Goal: Task Accomplishment & Management: Complete application form

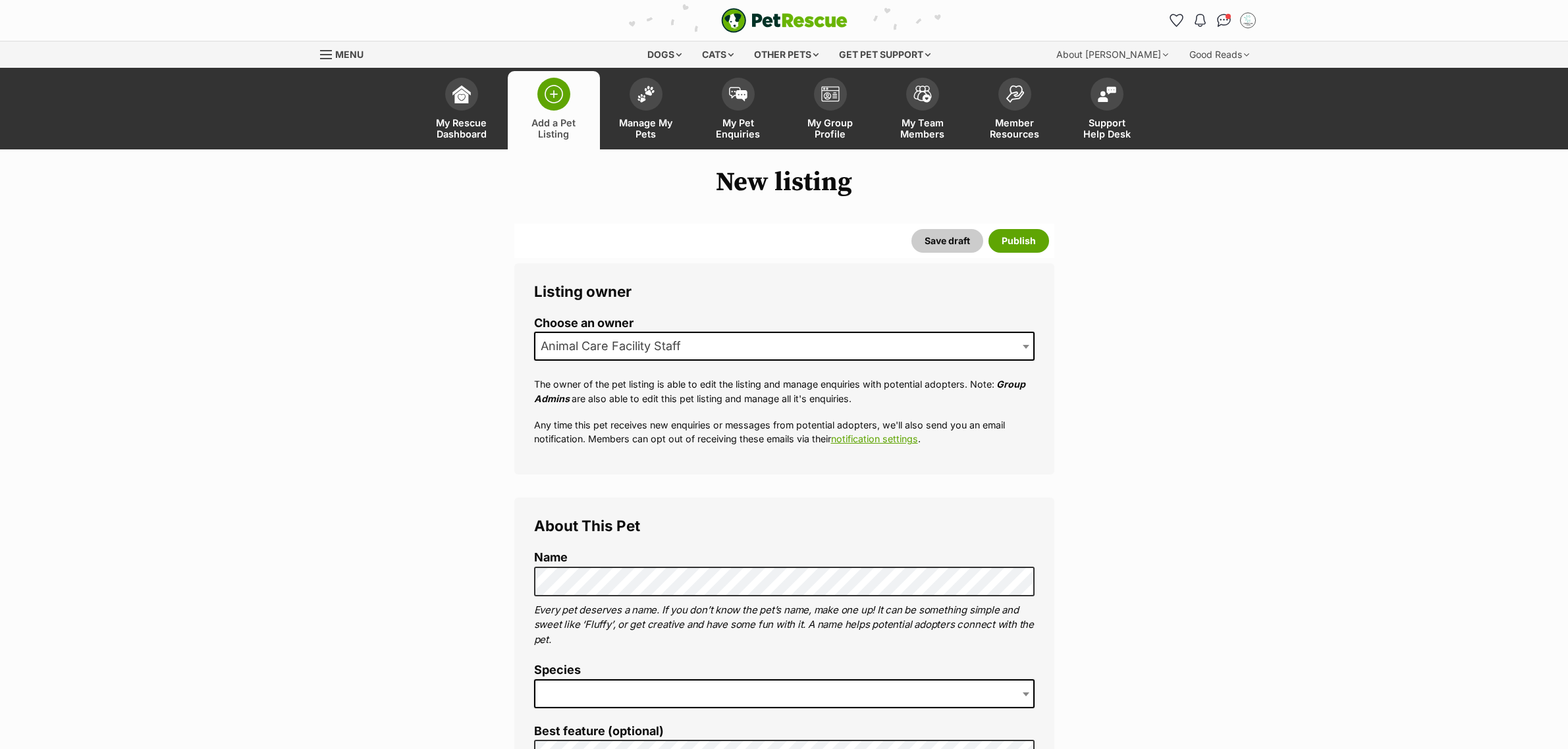
select select
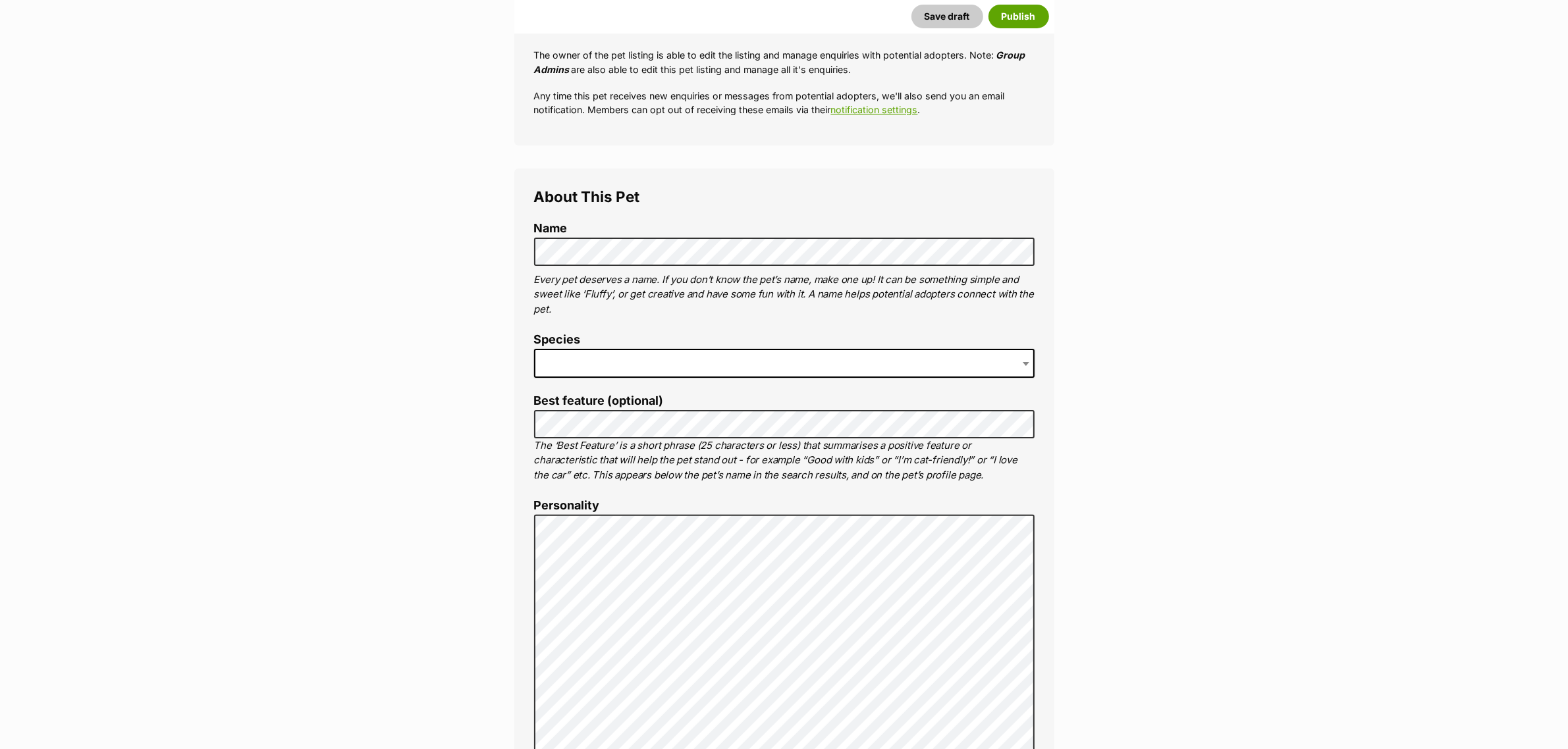
click at [628, 351] on span at bounding box center [784, 363] width 501 height 29
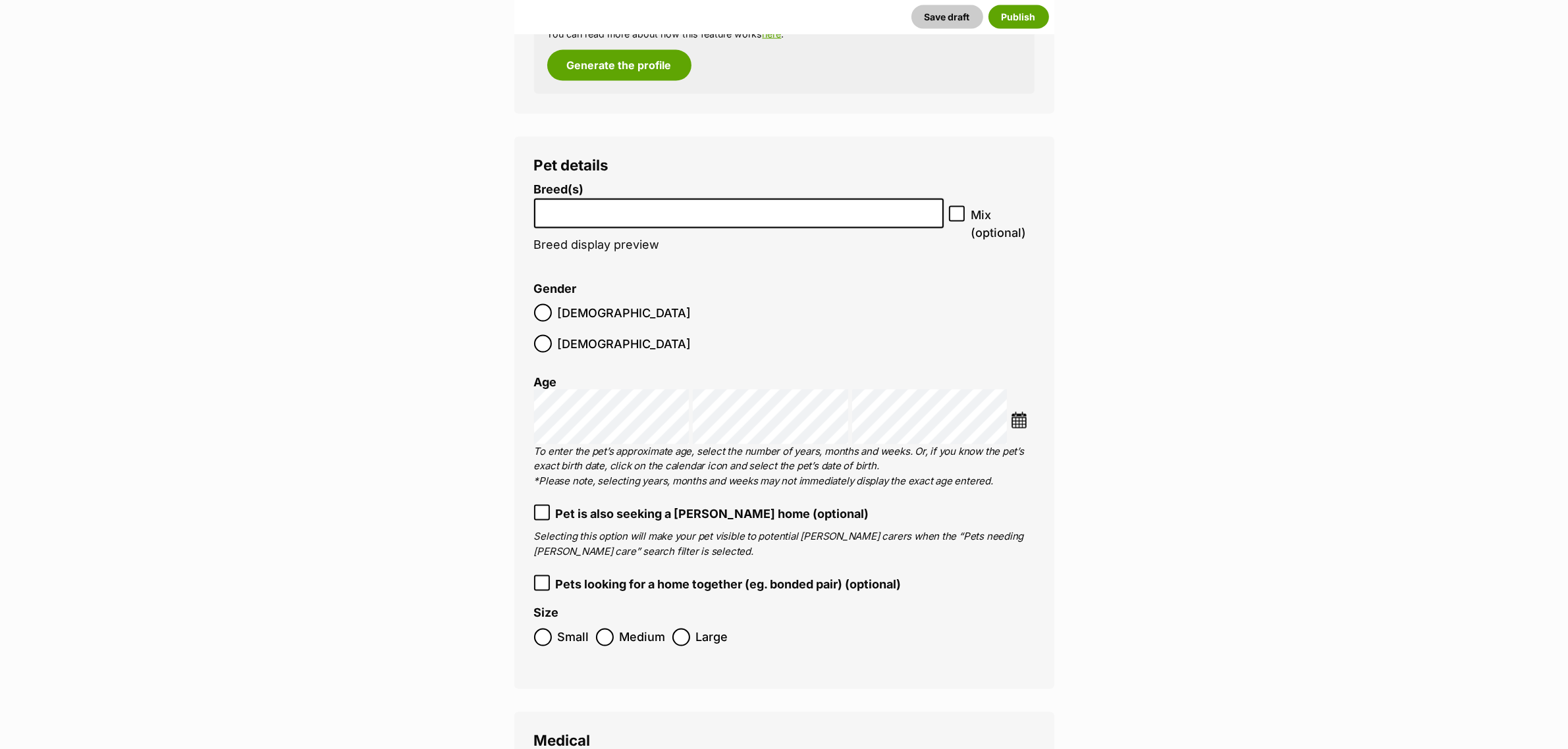
scroll to position [2384, 0]
click at [589, 211] on input "search" at bounding box center [739, 209] width 400 height 14
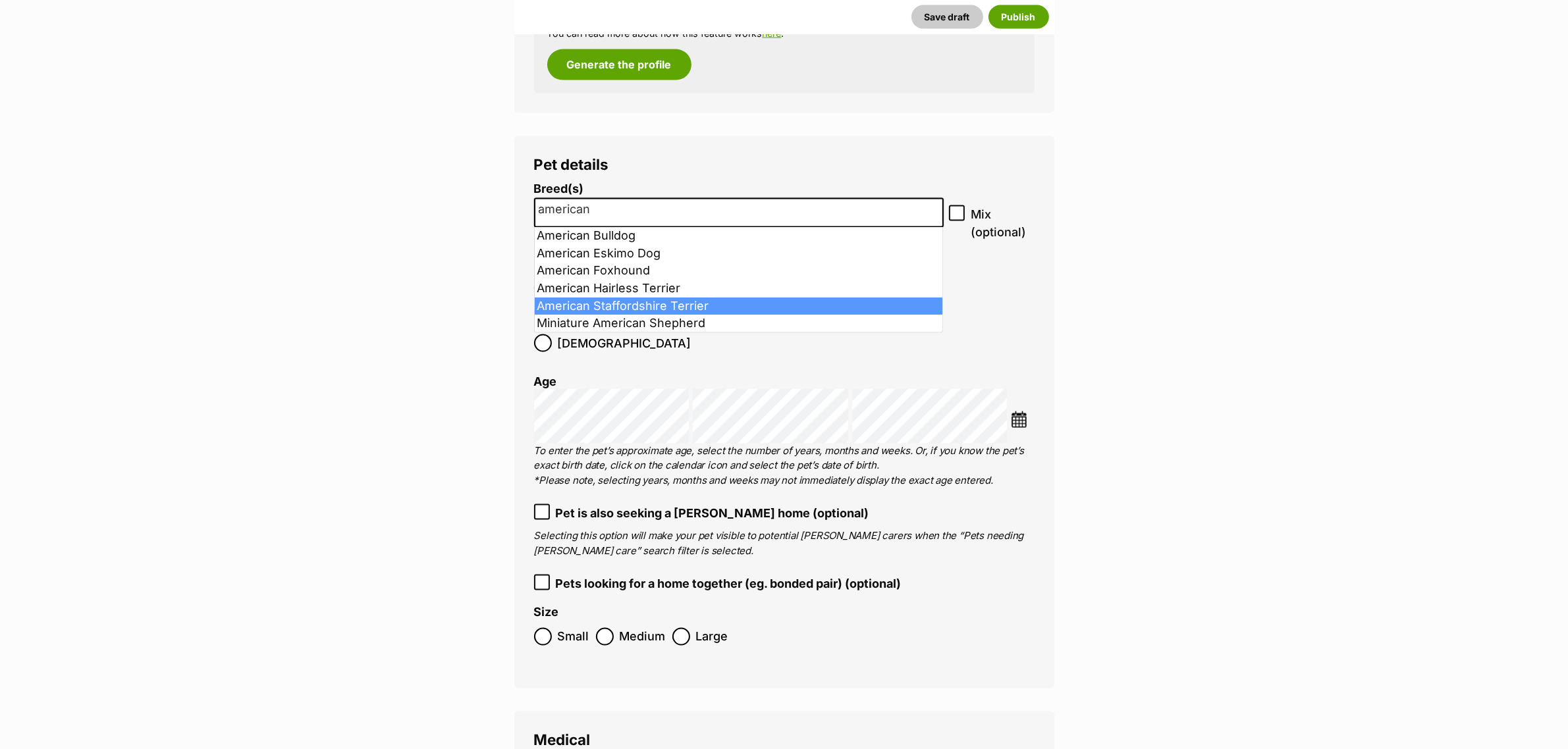
type input "american"
select select "9"
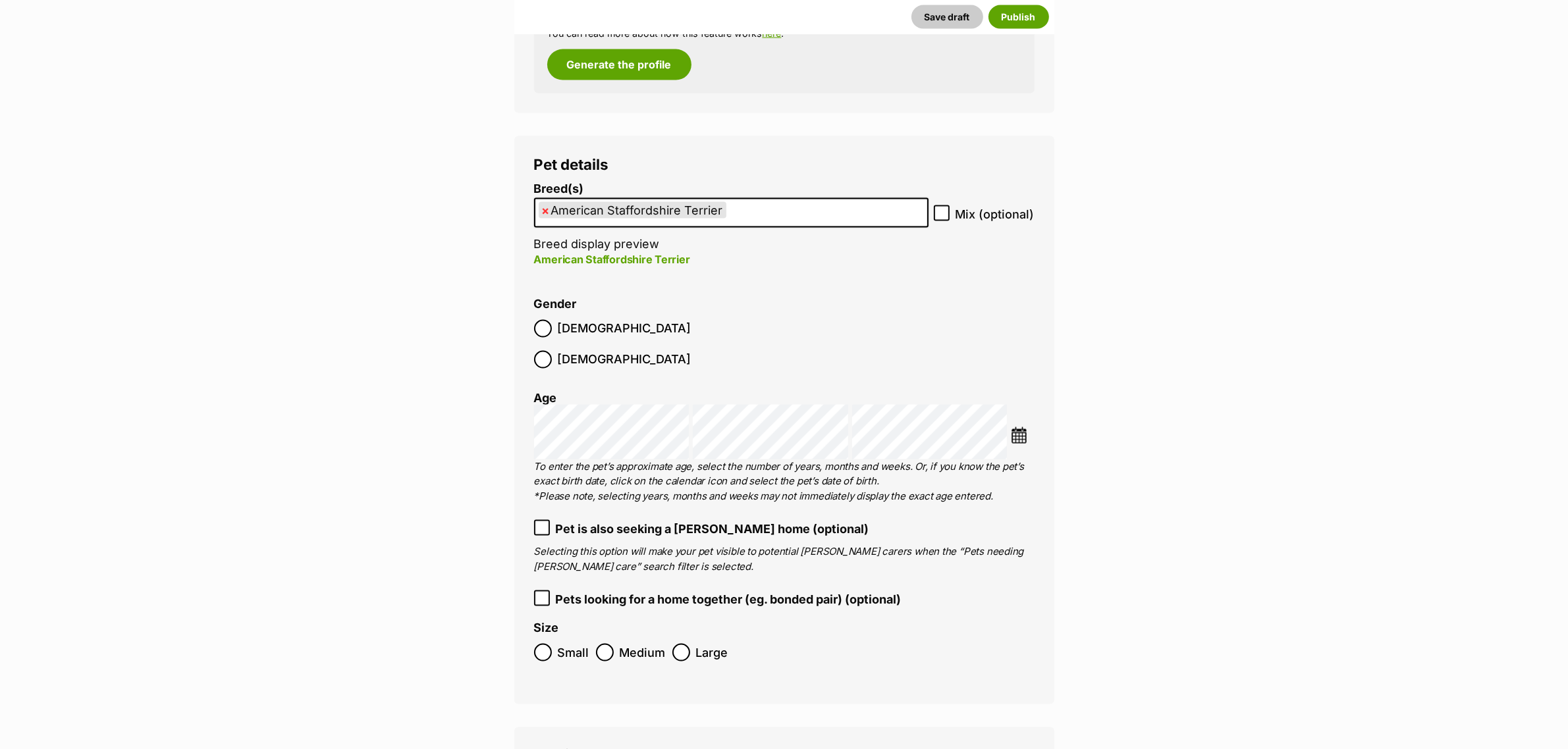
click at [943, 215] on icon at bounding box center [942, 213] width 8 height 6
click at [943, 215] on input "Mix (optional)" at bounding box center [941, 213] width 16 height 16
checkbox input "true"
click at [616, 644] on label "Medium" at bounding box center [630, 653] width 70 height 18
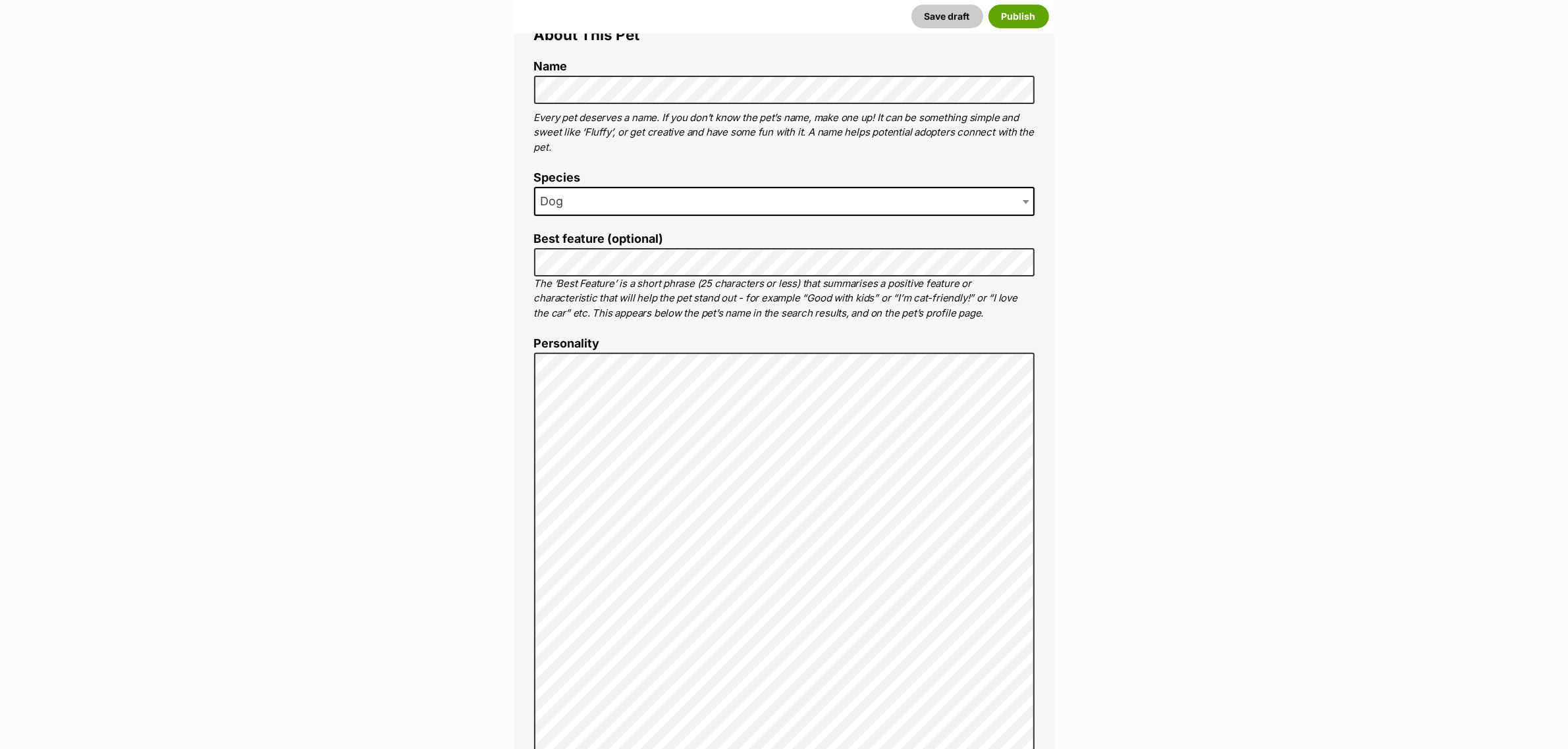
scroll to position [162, 0]
